Goal: Information Seeking & Learning: Learn about a topic

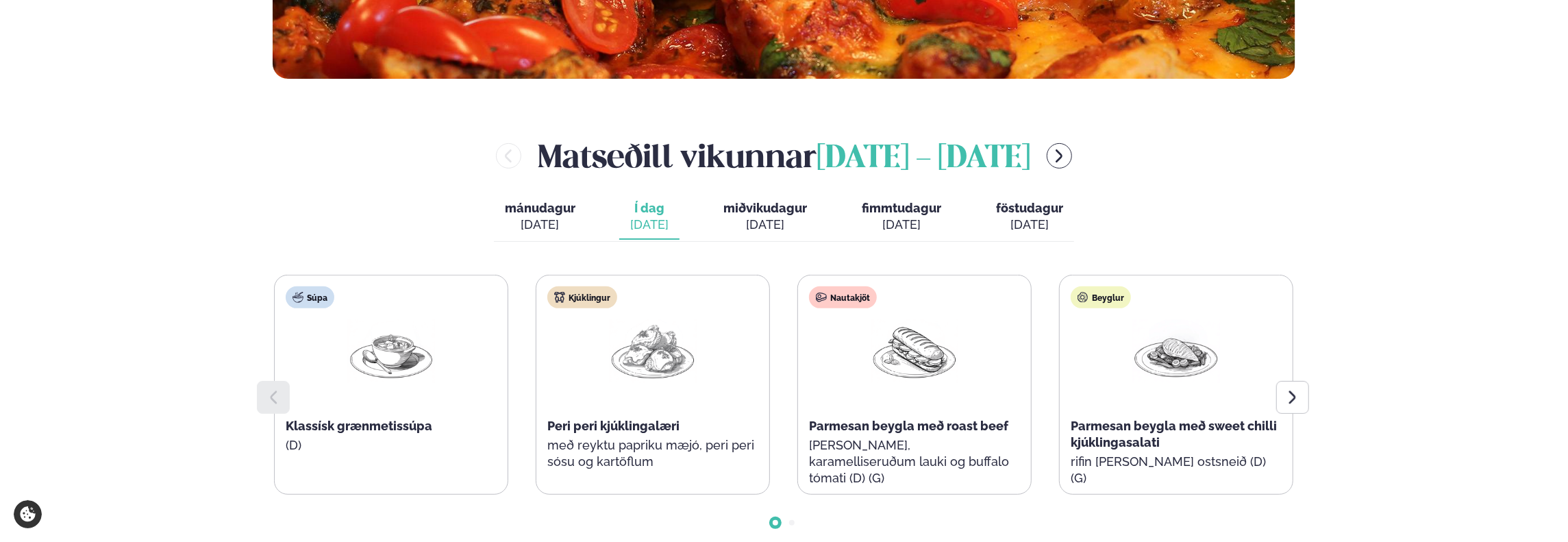
scroll to position [478, 0]
click at [1278, 404] on div at bounding box center [1292, 397] width 33 height 33
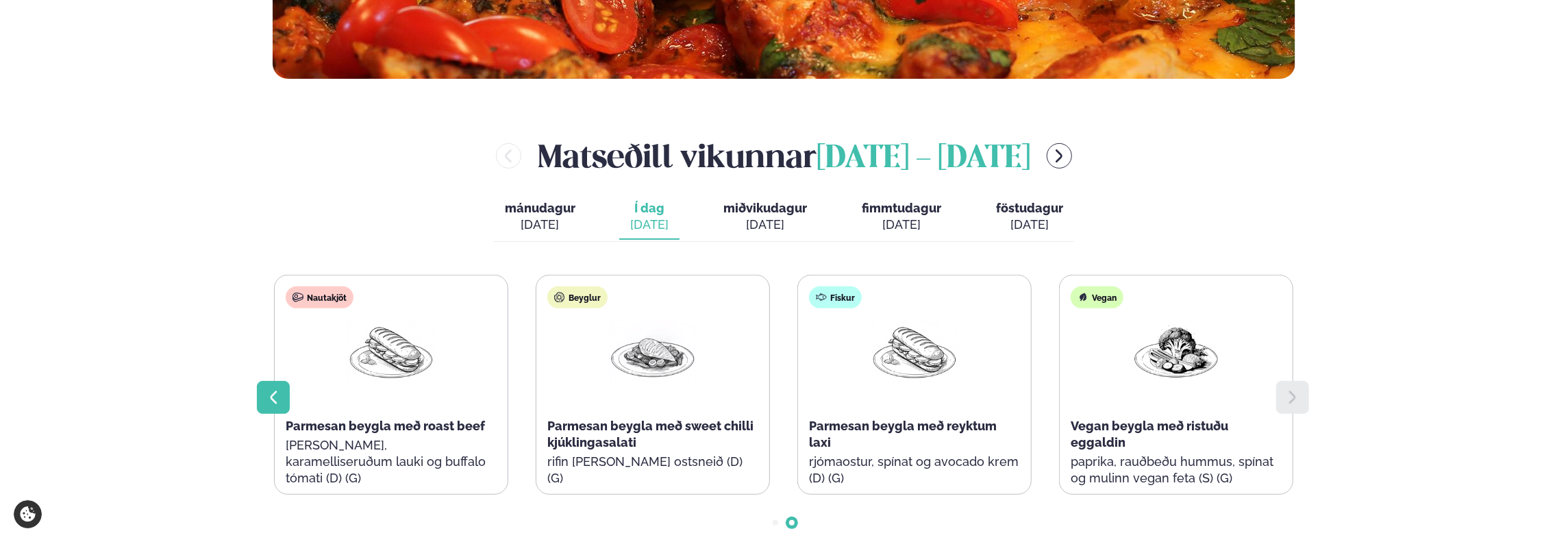
click at [278, 397] on icon at bounding box center [273, 397] width 16 height 16
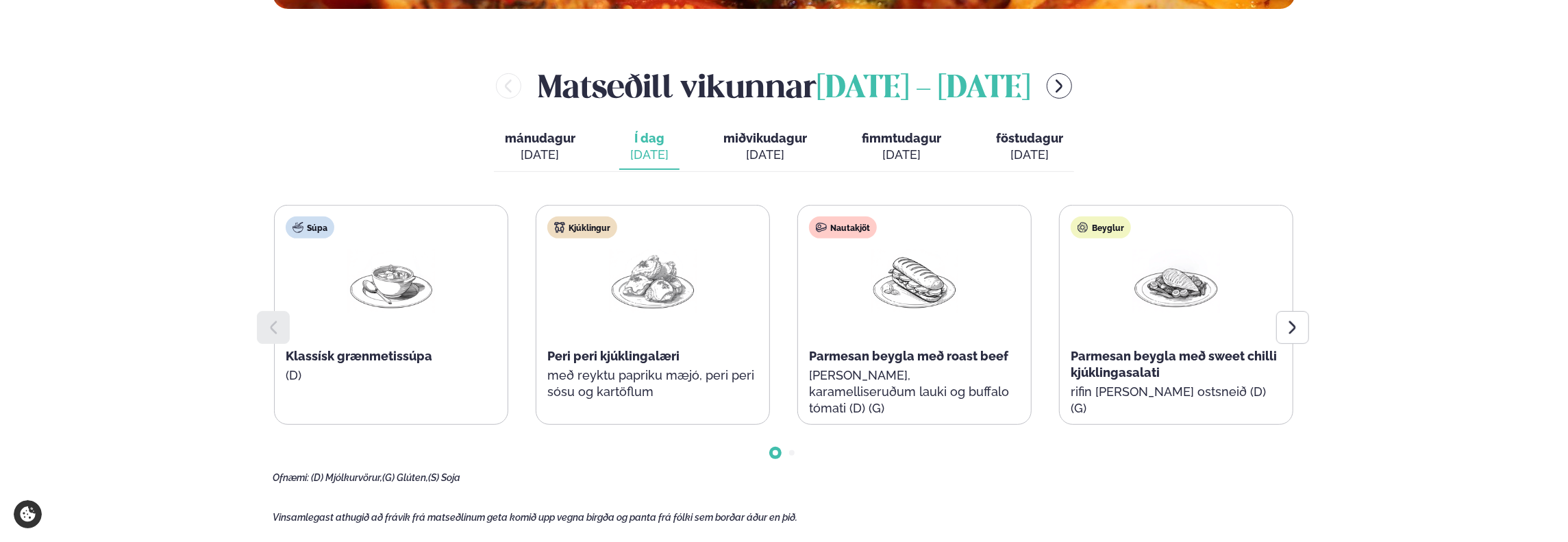
scroll to position [547, 0]
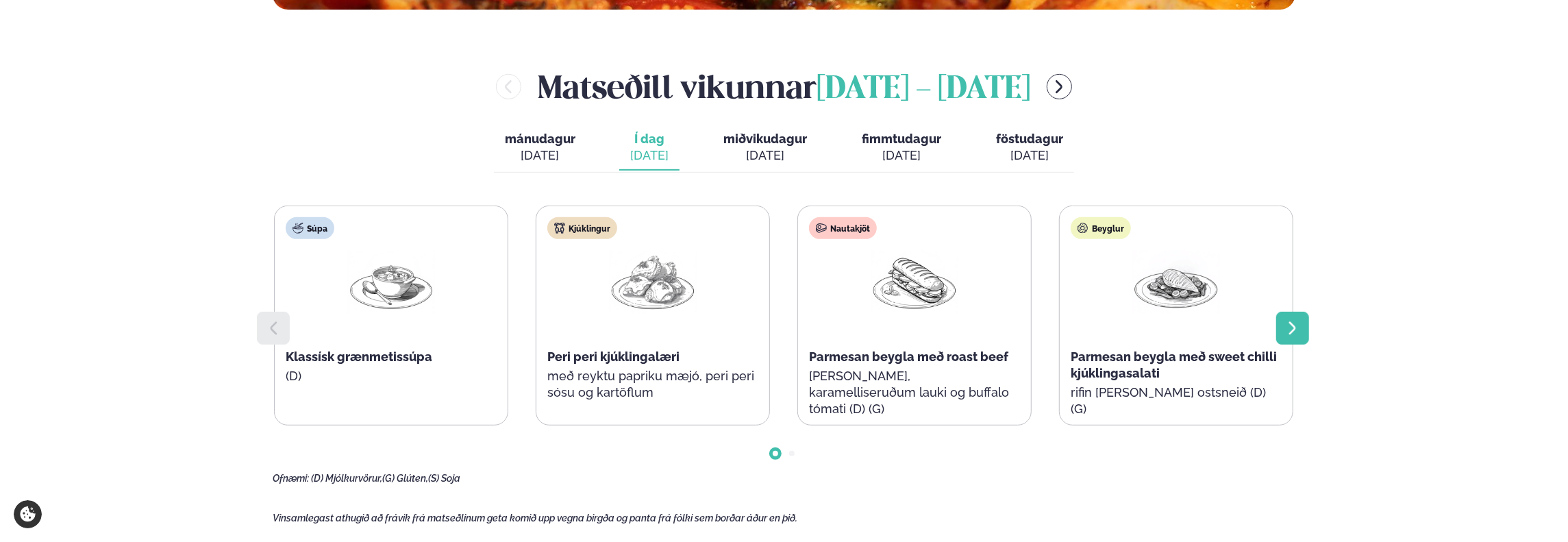
click at [1287, 325] on icon at bounding box center [1292, 328] width 16 height 16
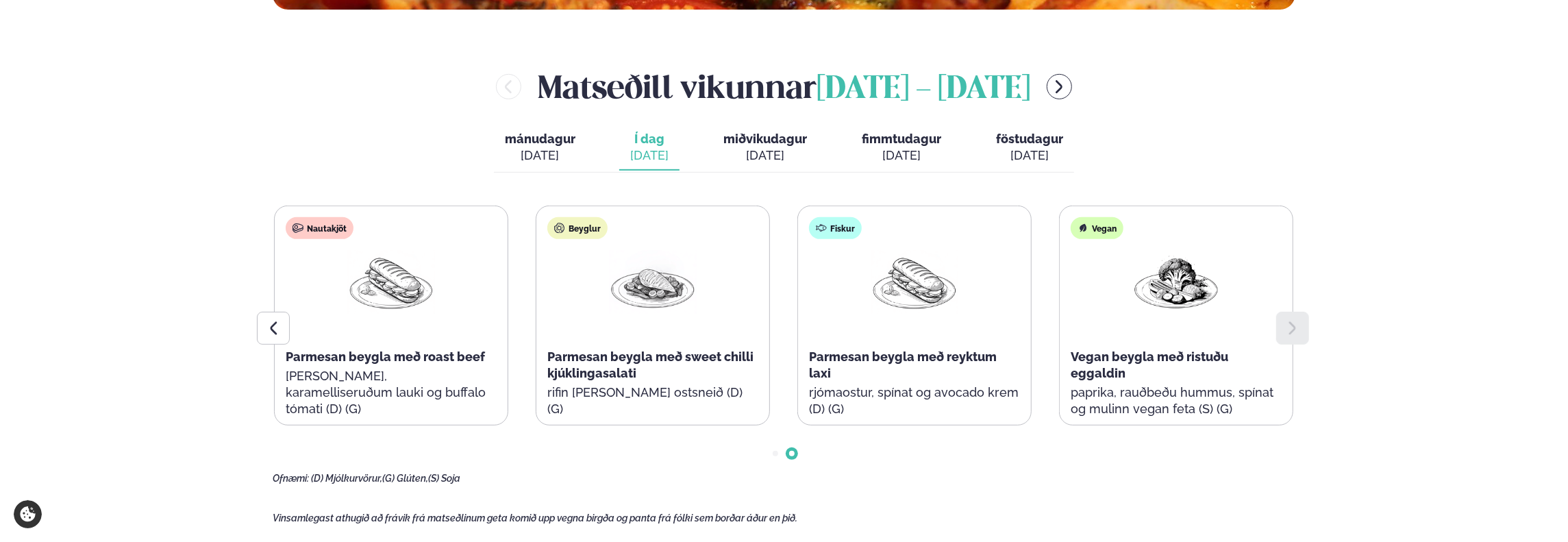
click at [1301, 326] on div at bounding box center [1292, 328] width 33 height 33
click at [283, 330] on div at bounding box center [273, 328] width 33 height 33
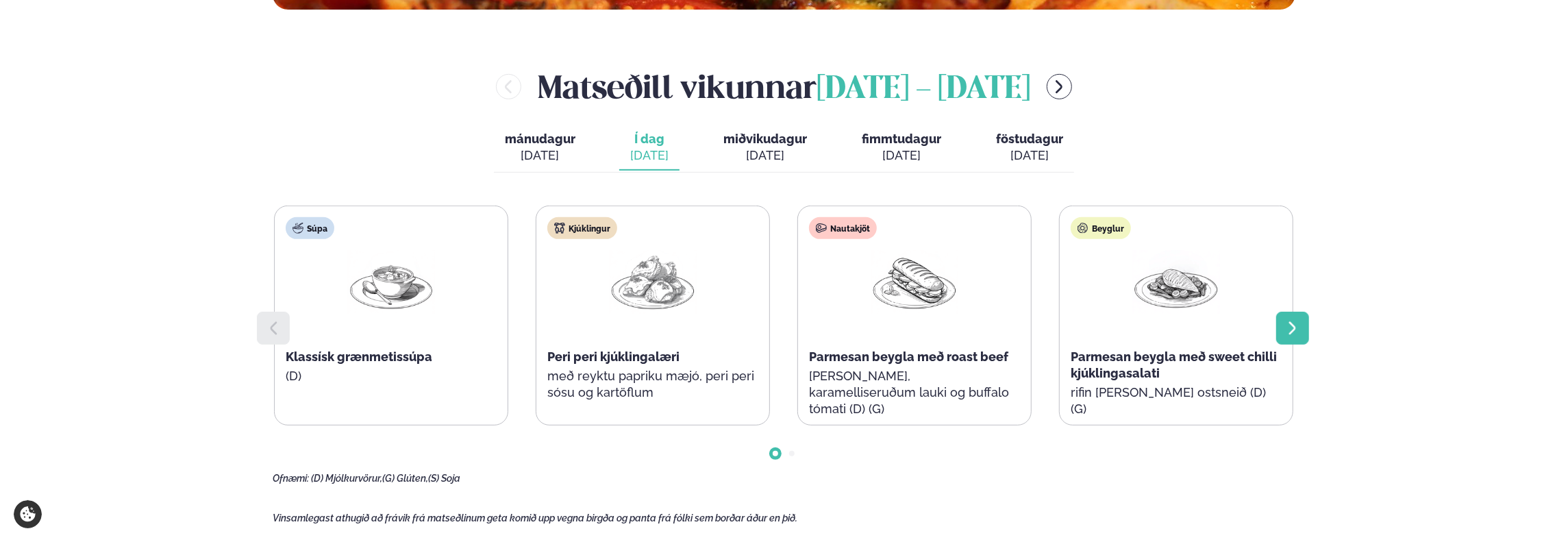
drag, startPoint x: 1324, startPoint y: 343, endPoint x: 1303, endPoint y: 331, distance: 24.2
click at [1315, 335] on main "[PERSON_NAME] / Vikumatseðill Vikulegt matseðill okkar Komdu með á dagana þar s…" at bounding box center [783, 355] width 1105 height 1806
click at [1298, 331] on icon at bounding box center [1292, 328] width 16 height 16
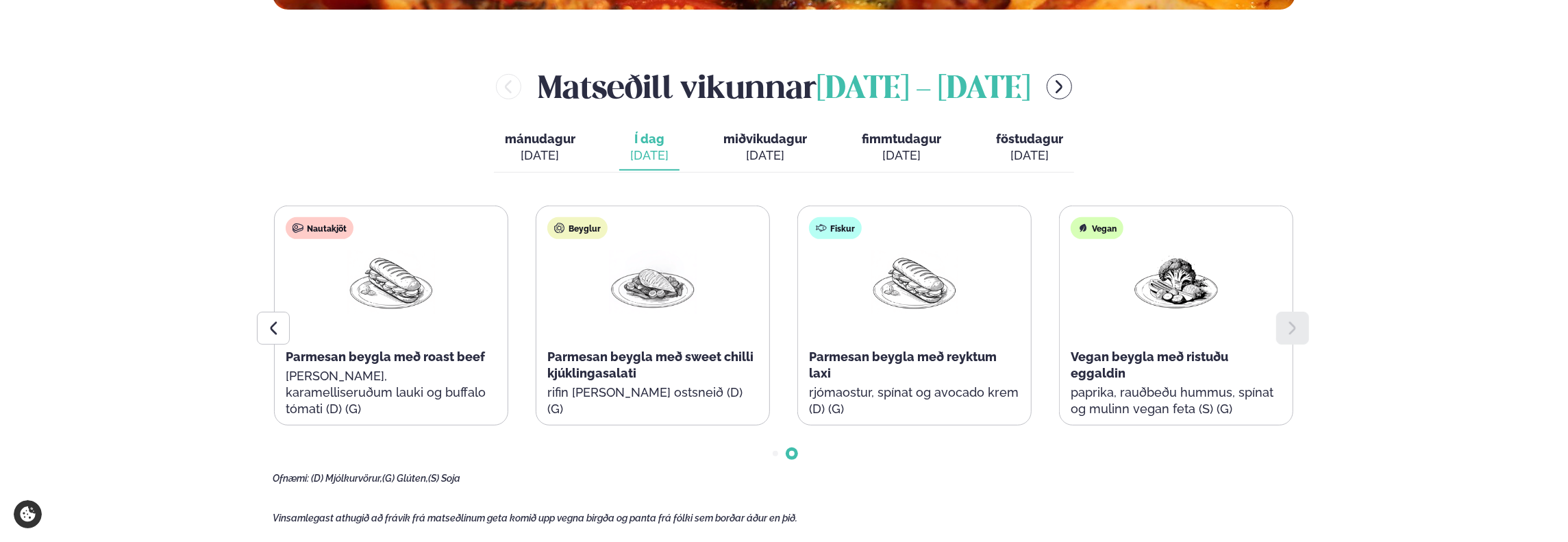
drag, startPoint x: 765, startPoint y: 145, endPoint x: 751, endPoint y: 163, distance: 22.8
click at [764, 145] on span "miðvikudagur" at bounding box center [765, 139] width 84 height 14
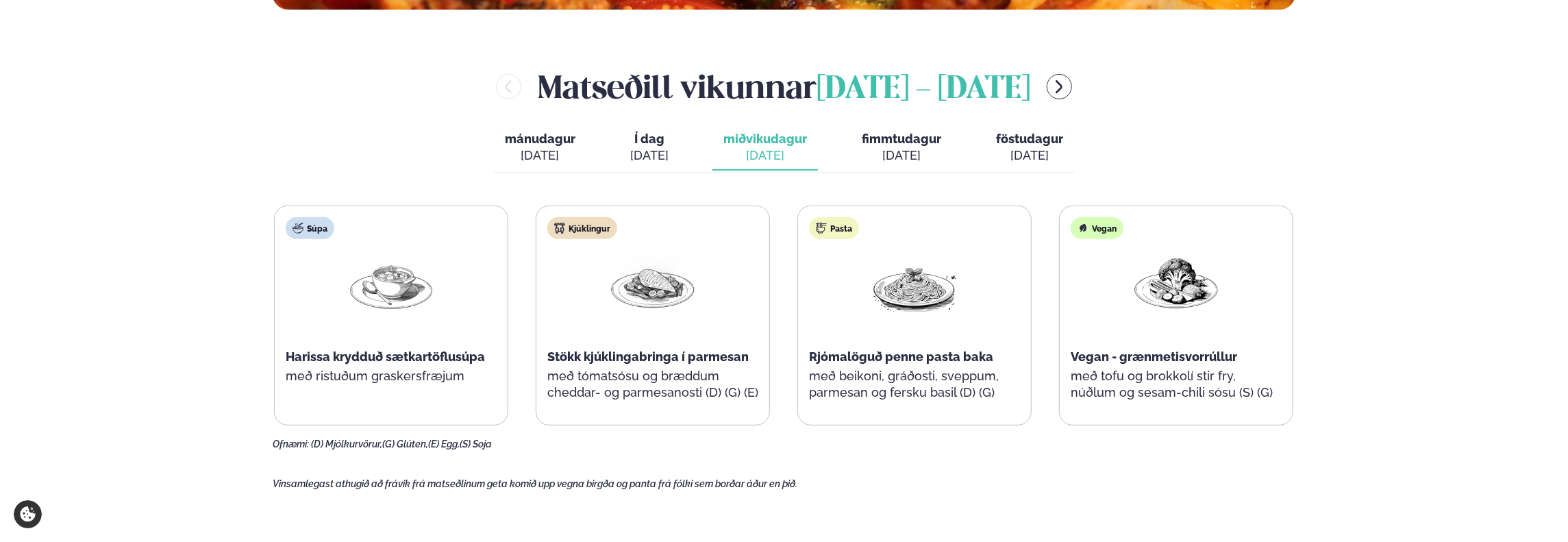
click at [669, 150] on div "[DATE]" at bounding box center [650, 156] width 38 height 16
